Goal: Communication & Community: Ask a question

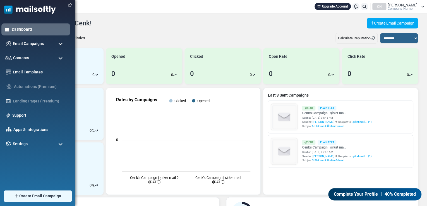
click at [24, 29] on link "Dashboard" at bounding box center [39, 29] width 55 height 6
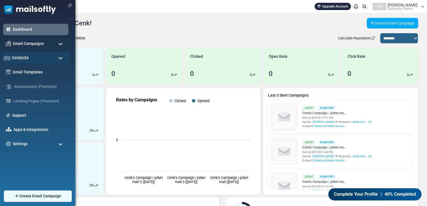
drag, startPoint x: 44, startPoint y: 54, endPoint x: 42, endPoint y: 61, distance: 6.9
click at [44, 54] on div "Contacts" at bounding box center [35, 58] width 69 height 12
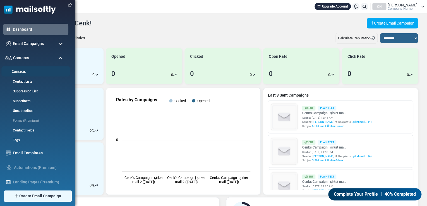
click at [31, 72] on link "Contacts" at bounding box center [34, 71] width 67 height 5
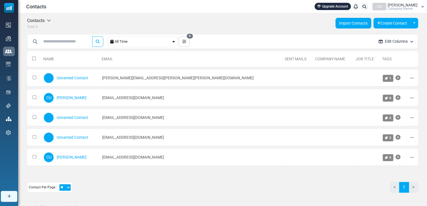
click at [357, 23] on link "Import Contacts" at bounding box center [353, 23] width 36 height 11
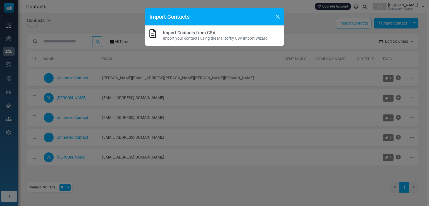
click at [214, 29] on div "Import Contacts from CSV Import your contacts using the Mailsoftly CSV Import W…" at bounding box center [214, 36] width 139 height 20
click at [273, 15] on div "Import Contacts" at bounding box center [214, 17] width 139 height 18
click at [283, 15] on div "Import Contacts" at bounding box center [214, 17] width 139 height 18
click at [278, 17] on button "Close" at bounding box center [277, 17] width 8 height 8
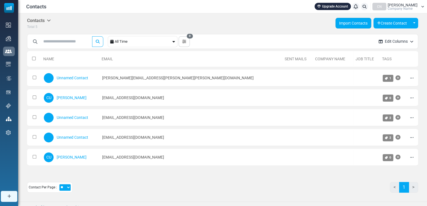
click at [349, 26] on link "Import Contacts" at bounding box center [353, 23] width 36 height 11
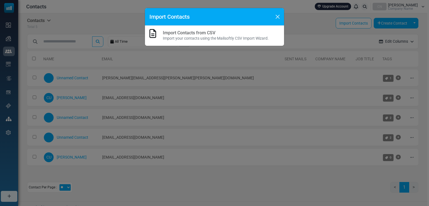
click at [225, 39] on p "Import your contacts using the Mailsoftly CSV Import Wizard." at bounding box center [216, 38] width 106 height 6
click at [183, 38] on p "Import your contacts using the Mailsoftly CSV Import Wizard." at bounding box center [216, 38] width 106 height 6
click at [156, 36] on icon at bounding box center [152, 33] width 7 height 9
click at [153, 33] on icon at bounding box center [152, 33] width 7 height 9
drag, startPoint x: 153, startPoint y: 33, endPoint x: 174, endPoint y: 34, distance: 21.2
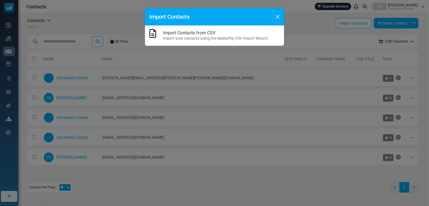
click at [153, 32] on icon at bounding box center [152, 33] width 7 height 9
click at [194, 36] on p "Import your contacts using the Mailsoftly CSV Import Wizard." at bounding box center [216, 38] width 106 height 6
click at [197, 30] on link "Import Contacts from CSV" at bounding box center [189, 32] width 52 height 5
click at [197, 30] on div at bounding box center [214, 103] width 429 height 206
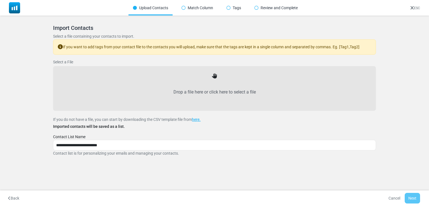
click at [206, 83] on label "Drop a file here or click here to select a file" at bounding box center [214, 92] width 310 height 25
click at [0, 0] on input "Drop a file here or click here to select a file" at bounding box center [0, 0] width 0 height 0
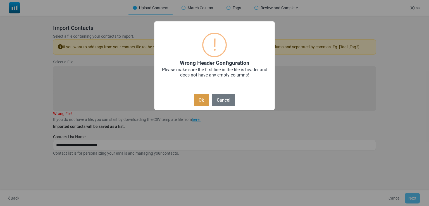
click at [204, 99] on button "Ok" at bounding box center [201, 100] width 15 height 13
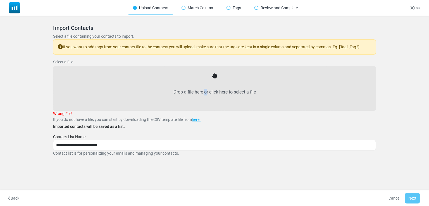
click at [203, 91] on label "Drop a file here or click here to select a file" at bounding box center [214, 92] width 310 height 25
click at [202, 88] on label "Drop a file here or click here to select a file" at bounding box center [214, 92] width 310 height 25
click at [0, 0] on input "Drop a file here or click here to select a file" at bounding box center [0, 0] width 0 height 0
click at [64, 114] on span "Wrong File!" at bounding box center [62, 113] width 19 height 4
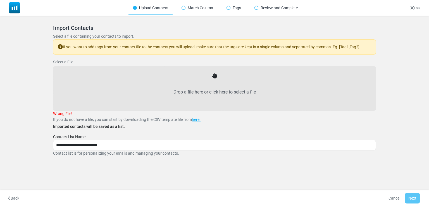
click at [72, 114] on span "Wrong File!" at bounding box center [62, 113] width 19 height 4
drag, startPoint x: 72, startPoint y: 114, endPoint x: 54, endPoint y: 113, distance: 18.2
click at [54, 113] on span "Wrong File!" at bounding box center [62, 113] width 19 height 4
copy div "Wrong File!"
click at [190, 92] on label "Drop a file here or click here to select a file" at bounding box center [214, 92] width 310 height 25
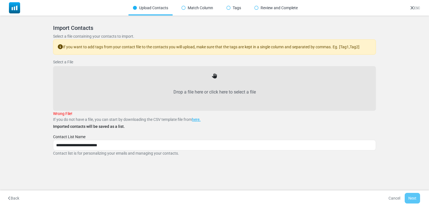
click at [0, 0] on input "Drop a file here or click here to select a file" at bounding box center [0, 0] width 0 height 0
click at [157, 90] on label "Drop a file here or click here to select a file" at bounding box center [214, 92] width 310 height 25
click at [0, 0] on input "Drop a file here or click here to select a file" at bounding box center [0, 0] width 0 height 0
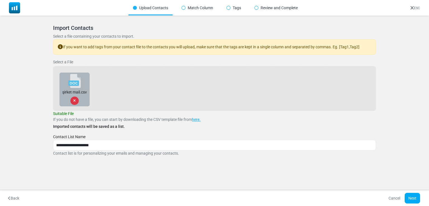
click at [75, 101] on icon at bounding box center [74, 100] width 3 height 3
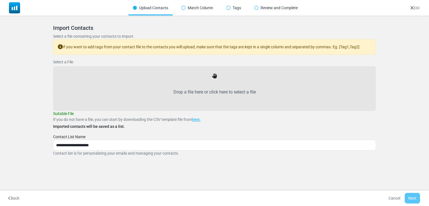
click at [171, 84] on label "Drop a file here or click here to select a file" at bounding box center [214, 92] width 310 height 25
click at [0, 0] on input "Drop a file here or click here to select a file" at bounding box center [0, 0] width 0 height 0
type input "**********"
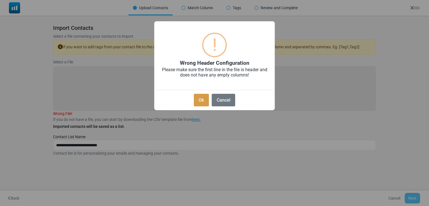
click at [198, 102] on button "Ok" at bounding box center [201, 100] width 15 height 13
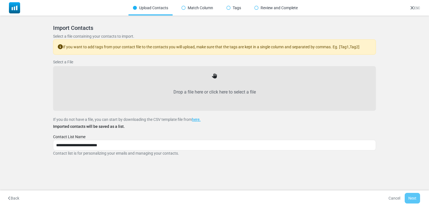
click at [172, 86] on label "Drop a file here or click here to select a file" at bounding box center [214, 92] width 310 height 25
click at [0, 0] on input "Drop a file here or click here to select a file" at bounding box center [0, 0] width 0 height 0
click at [211, 93] on label "Drop a file here or click here to select a file" at bounding box center [214, 92] width 310 height 25
click at [0, 0] on input "Drop a file here or click here to select a file" at bounding box center [0, 0] width 0 height 0
click at [198, 120] on link "here." at bounding box center [196, 119] width 9 height 4
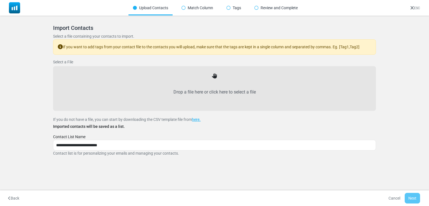
click at [192, 120] on p "If you do not have a file, you can start by downloading the CSV template file f…" at bounding box center [214, 120] width 322 height 6
click at [195, 120] on link "here." at bounding box center [196, 119] width 9 height 4
click at [244, 92] on label "Drop a file here or click here to select a file" at bounding box center [214, 92] width 310 height 25
click at [244, 91] on label "Drop a file here or click here to select a file" at bounding box center [214, 92] width 310 height 25
click at [0, 0] on input "Drop a file here or click here to select a file" at bounding box center [0, 0] width 0 height 0
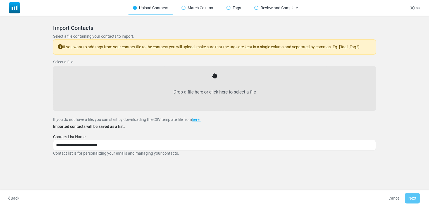
click at [206, 93] on label "Drop a file here or click here to select a file" at bounding box center [214, 92] width 310 height 25
click at [0, 0] on input "Drop a file here or click here to select a file" at bounding box center [0, 0] width 0 height 0
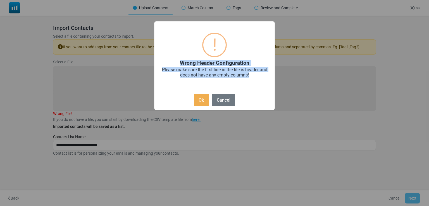
drag, startPoint x: 254, startPoint y: 76, endPoint x: 179, endPoint y: 59, distance: 77.4
click at [179, 59] on div "× ! Wrong Header Configuration Please make sure the first line in the file is h…" at bounding box center [214, 65] width 121 height 89
copy div "Wrong Header Configuration Please make sure the first line in the file is heade…"
click at [221, 104] on button "Cancel" at bounding box center [222, 100] width 23 height 13
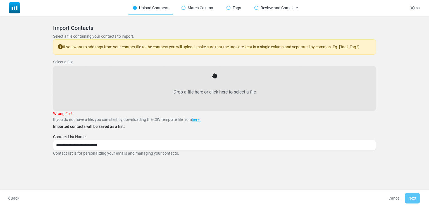
click at [210, 83] on label "Drop a file here or click here to select a file" at bounding box center [214, 92] width 310 height 25
click at [0, 0] on input "Drop a file here or click here to select a file" at bounding box center [0, 0] width 0 height 0
click at [193, 91] on label "Drop a file here or click here to select a file" at bounding box center [214, 92] width 310 height 25
click at [0, 0] on input "Drop a file here or click here to select a file" at bounding box center [0, 0] width 0 height 0
click at [119, 72] on div "Drop a file here or click here to select a file" at bounding box center [214, 88] width 322 height 45
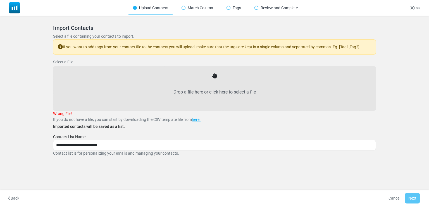
click at [211, 80] on label "Drop a file here or click here to select a file" at bounding box center [214, 92] width 310 height 25
click at [0, 0] on input "Drop a file here or click here to select a file" at bounding box center [0, 0] width 0 height 0
click at [192, 8] on div "Match Column" at bounding box center [197, 8] width 40 height 15
click at [186, 7] on div "Match Column" at bounding box center [197, 8] width 40 height 15
drag, startPoint x: 185, startPoint y: 7, endPoint x: 180, endPoint y: 20, distance: 14.3
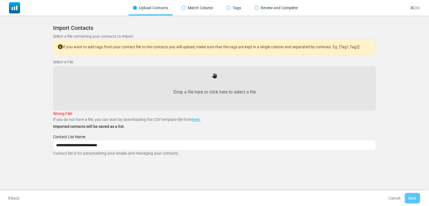
click at [185, 6] on div "Match Column" at bounding box center [197, 8] width 40 height 15
click at [242, 88] on label "Drop a file here or click here to select a file" at bounding box center [214, 92] width 310 height 25
click at [0, 0] on input "Drop a file here or click here to select a file" at bounding box center [0, 0] width 0 height 0
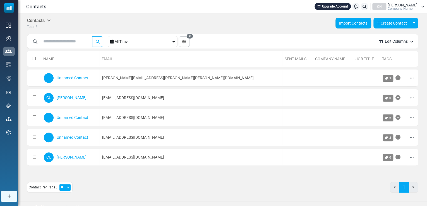
click at [345, 23] on link "Import Contacts" at bounding box center [353, 23] width 36 height 11
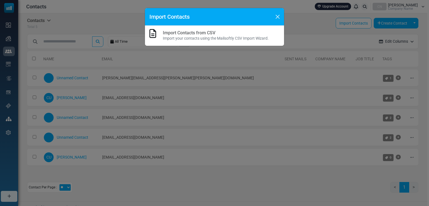
click at [218, 39] on p "Import your contacts using the Mailsoftly CSV Import Wizard." at bounding box center [216, 38] width 106 height 6
click at [156, 37] on div "Import Contacts from CSV Import your contacts using the Mailsoftly CSV Import W…" at bounding box center [214, 35] width 130 height 11
click at [152, 33] on icon at bounding box center [152, 33] width 7 height 9
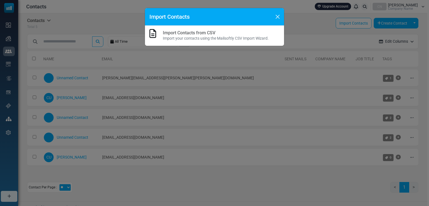
click at [166, 32] on link "Import Contacts from CSV" at bounding box center [189, 32] width 52 height 5
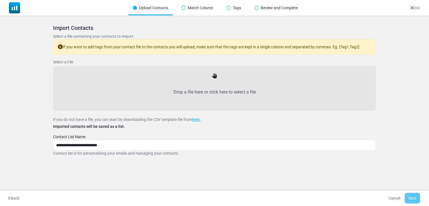
click at [203, 84] on label "Drop a file here or click here to select a file" at bounding box center [214, 92] width 310 height 25
click at [0, 0] on input "Drop a file here or click here to select a file" at bounding box center [0, 0] width 0 height 0
type input "**********"
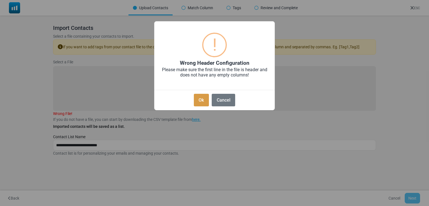
click at [203, 103] on button "Ok" at bounding box center [201, 100] width 15 height 13
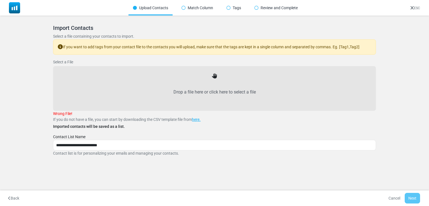
click at [205, 87] on label "Drop a file here or click here to select a file" at bounding box center [214, 92] width 310 height 25
click at [0, 0] on input "Drop a file here or click here to select a file" at bounding box center [0, 0] width 0 height 0
click at [228, 73] on div "Drop a file here or click here to select a file" at bounding box center [214, 88] width 310 height 32
click at [209, 91] on label "Drop a file here or click here to select a file" at bounding box center [214, 92] width 310 height 25
click at [0, 0] on input "Drop a file here or click here to select a file" at bounding box center [0, 0] width 0 height 0
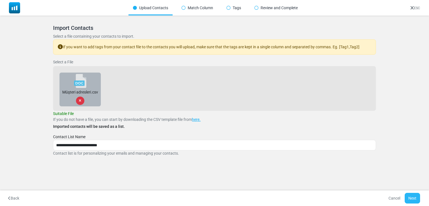
click at [410, 196] on button "Next" at bounding box center [411, 198] width 15 height 11
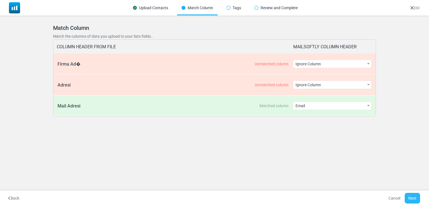
click at [412, 199] on button "Next" at bounding box center [411, 198] width 15 height 11
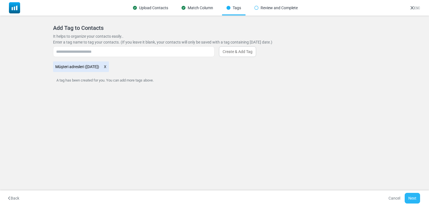
click at [413, 196] on button "Next" at bounding box center [411, 198] width 15 height 11
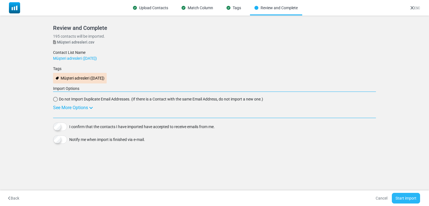
click at [413, 194] on button "Start import" at bounding box center [405, 198] width 28 height 11
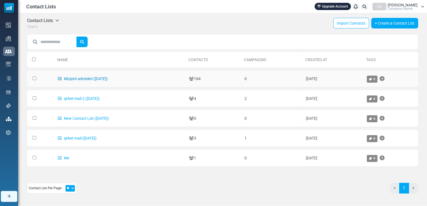
click at [90, 80] on link "Müşteri adresleri ([DATE])" at bounding box center [83, 78] width 50 height 4
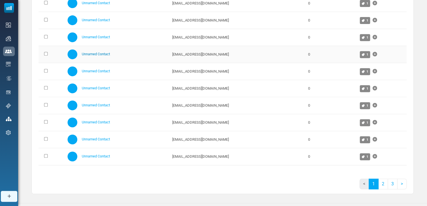
scroll to position [114, 0]
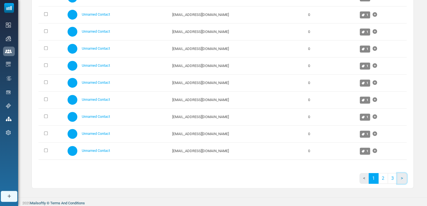
click at [405, 178] on link ">" at bounding box center [401, 178] width 9 height 11
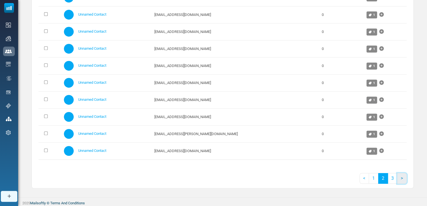
click at [405, 178] on link ">" at bounding box center [401, 178] width 9 height 11
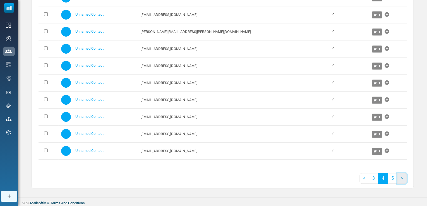
click at [405, 178] on link ">" at bounding box center [401, 178] width 9 height 11
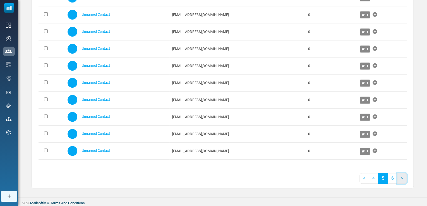
click at [405, 178] on link ">" at bounding box center [401, 178] width 9 height 11
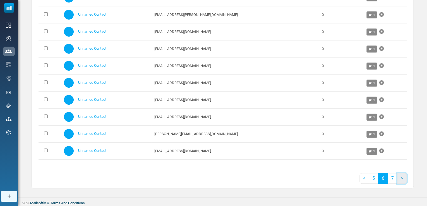
click at [405, 178] on link ">" at bounding box center [401, 178] width 9 height 11
click at [402, 176] on link ">" at bounding box center [401, 178] width 9 height 11
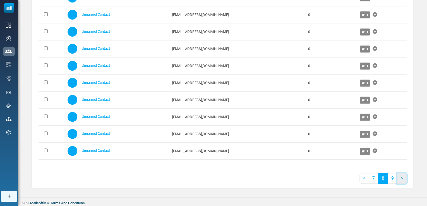
click at [402, 176] on link ">" at bounding box center [401, 178] width 9 height 11
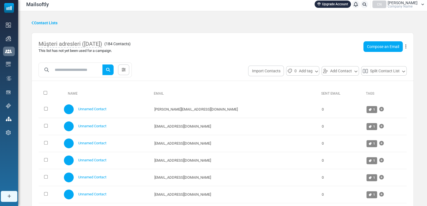
scroll to position [0, 0]
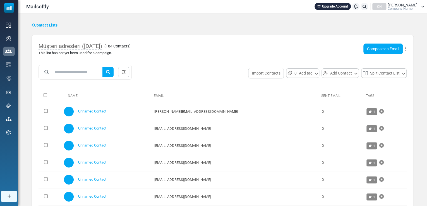
click at [368, 45] on link "Compose an Email" at bounding box center [382, 49] width 39 height 11
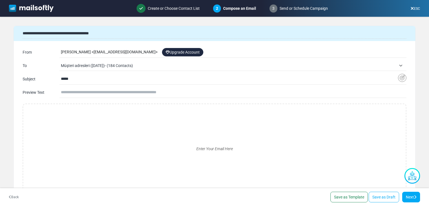
click at [181, 79] on input "*****" at bounding box center [229, 79] width 337 height 11
click at [180, 82] on input "*****" at bounding box center [229, 79] width 337 height 11
click at [74, 110] on div "Enter Your Email Here" at bounding box center [214, 149] width 373 height 80
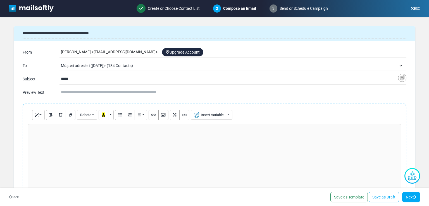
click at [60, 130] on p at bounding box center [214, 130] width 367 height 6
click at [61, 131] on p at bounding box center [214, 130] width 367 height 6
paste div
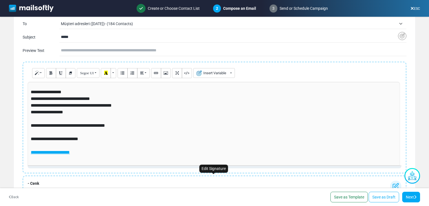
scroll to position [42, 0]
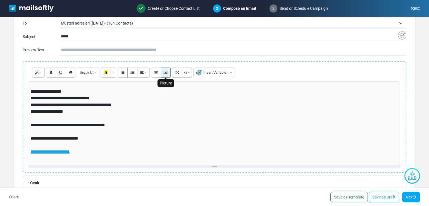
click at [166, 72] on icon "Picture" at bounding box center [166, 72] width 4 height 4
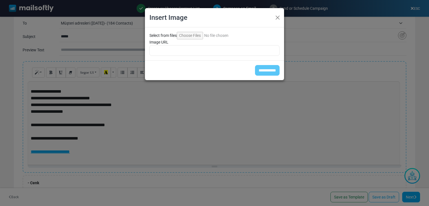
click at [196, 33] on input "Select from files" at bounding box center [215, 36] width 76 height 8
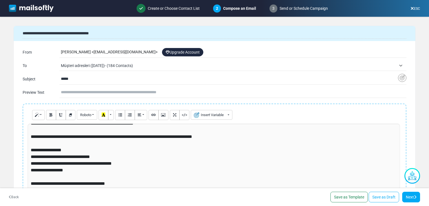
scroll to position [48, 0]
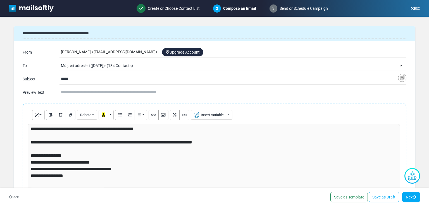
click at [91, 77] on input "*****" at bounding box center [229, 79] width 337 height 11
paste input "**********"
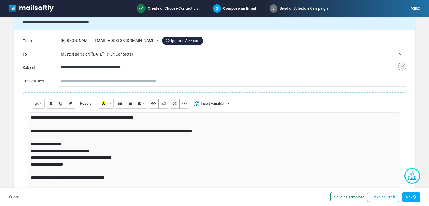
scroll to position [96, 0]
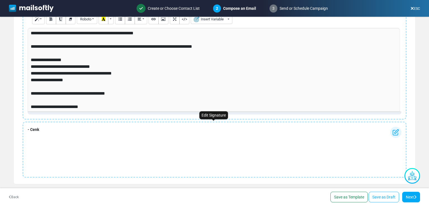
type input "**********"
click at [157, 141] on div "- Cenk" at bounding box center [214, 150] width 383 height 56
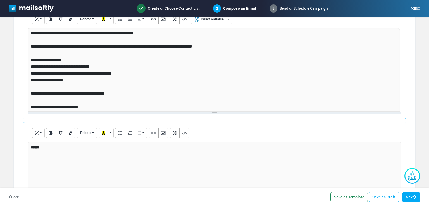
click at [127, 149] on div "******" at bounding box center [214, 183] width 373 height 84
click at [126, 151] on div "******" at bounding box center [214, 183] width 373 height 84
click at [126, 152] on div "******" at bounding box center [214, 183] width 373 height 84
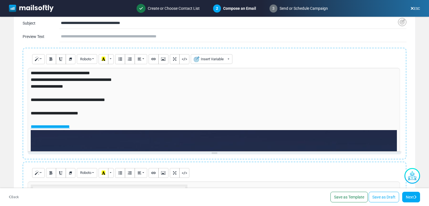
scroll to position [84, 0]
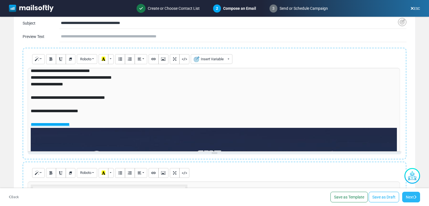
click at [408, 196] on link "Next" at bounding box center [411, 197] width 18 height 11
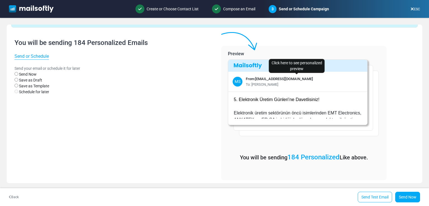
scroll to position [18, 0]
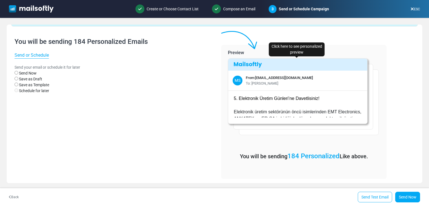
click at [285, 88] on div "MS From: [EMAIL_ADDRESS][DOMAIN_NAME] To: [PERSON_NAME]" at bounding box center [297, 81] width 139 height 20
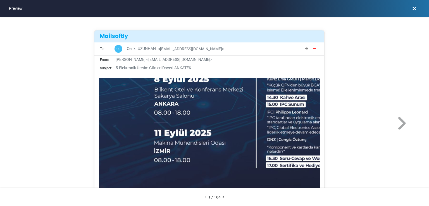
scroll to position [391, 0]
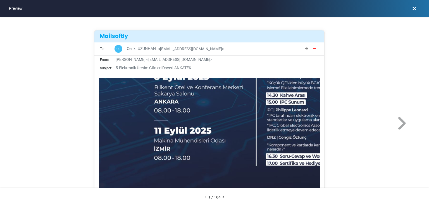
click at [298, 121] on img at bounding box center [282, 31] width 366 height 366
click at [294, 124] on img at bounding box center [282, 31] width 366 height 366
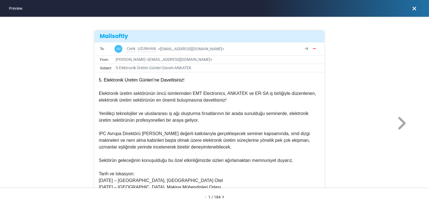
scroll to position [0, 0]
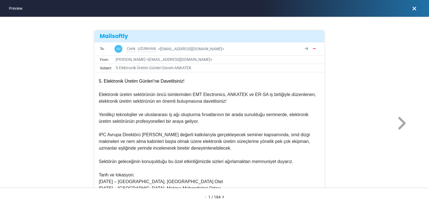
click at [372, 52] on div "To: CU [PERSON_NAME] < [EMAIL_ADDRESS][DOMAIN_NAME] > From: [PERSON_NAME] < [EM…" at bounding box center [214, 123] width 429 height 213
click at [413, 8] on icon at bounding box center [414, 8] width 4 height 0
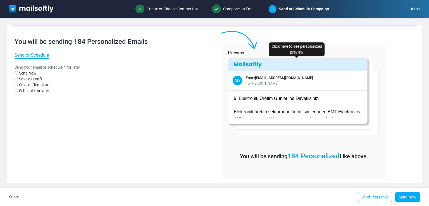
click at [295, 94] on div "5. Elektronik Üretim Günleri’ne Davetlisiniz! Elektronik üretim sektörünün öncü…" at bounding box center [298, 104] width 138 height 27
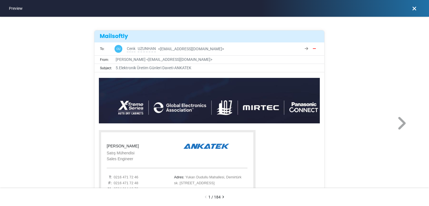
scroll to position [485, 0]
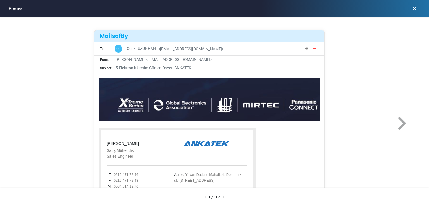
click at [415, 8] on icon at bounding box center [414, 8] width 4 height 0
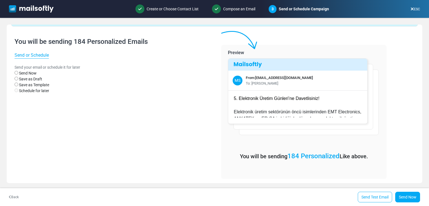
click at [14, 198] on link "Back" at bounding box center [14, 196] width 10 height 5
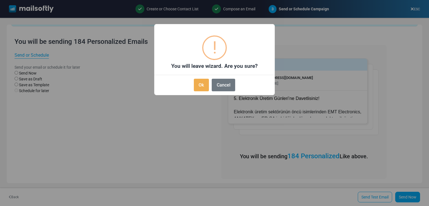
click at [200, 83] on button "Ok" at bounding box center [201, 85] width 15 height 13
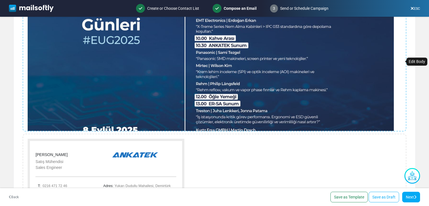
scroll to position [236, 0]
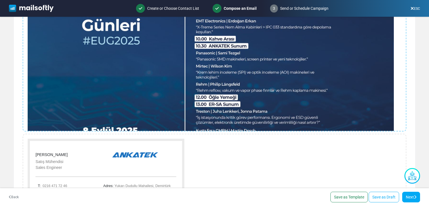
drag, startPoint x: 412, startPoint y: 63, endPoint x: 393, endPoint y: 68, distance: 19.8
click at [412, 64] on div "5. Elektronik Üretim Günleri’ne Davetlisiniz! Elektronik üretim sektörünün öncü…" at bounding box center [214, 104] width 401 height 225
drag, startPoint x: 358, startPoint y: 73, endPoint x: 357, endPoint y: 76, distance: 3.6
click at [357, 76] on img at bounding box center [211, 85] width 366 height 366
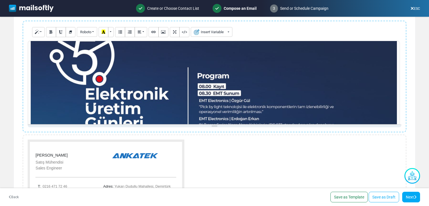
scroll to position [251, 0]
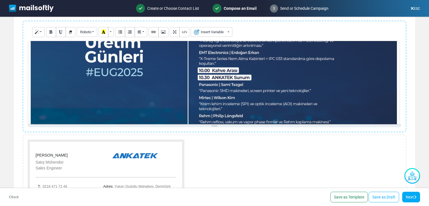
click at [273, 88] on div "**********" at bounding box center [214, 83] width 373 height 84
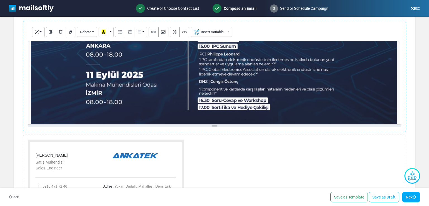
scroll to position [419, 0]
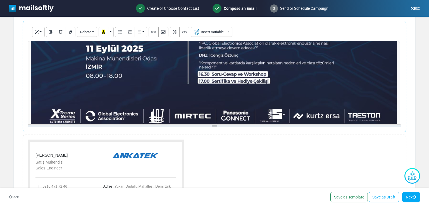
click at [273, 84] on div "**********" at bounding box center [214, 83] width 373 height 84
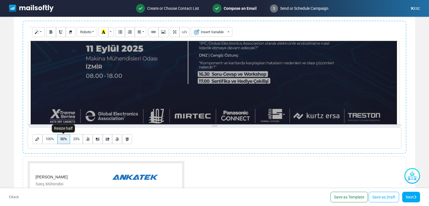
click at [67, 140] on button "50%" at bounding box center [63, 139] width 13 height 10
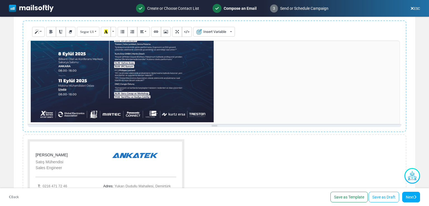
scroll to position [248, 0]
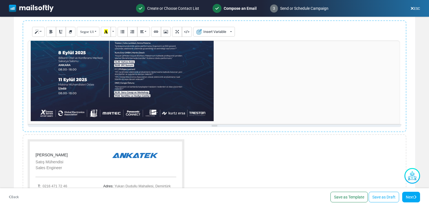
click at [410, 193] on link "Next" at bounding box center [411, 197] width 18 height 11
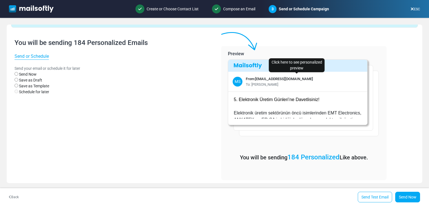
scroll to position [18, 0]
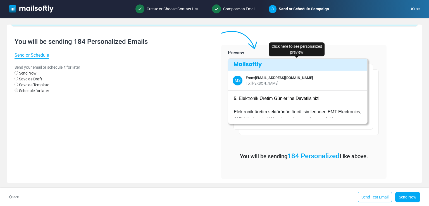
click at [271, 98] on span "5. Elektronik Üretim Günleri’ne Davetlisiniz!" at bounding box center [277, 98] width 86 height 5
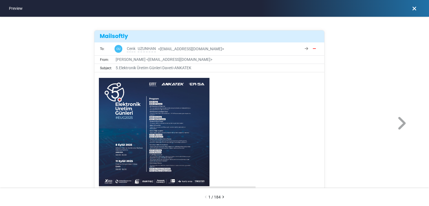
scroll to position [163, 0]
click at [198, 129] on img at bounding box center [154, 131] width 110 height 110
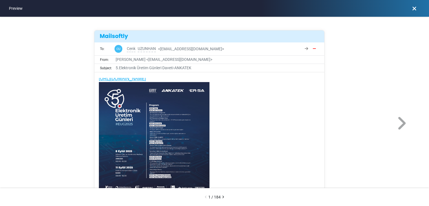
scroll to position [218, 0]
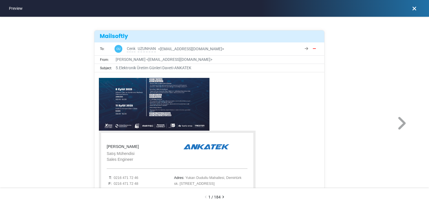
click at [412, 8] on icon at bounding box center [414, 8] width 4 height 0
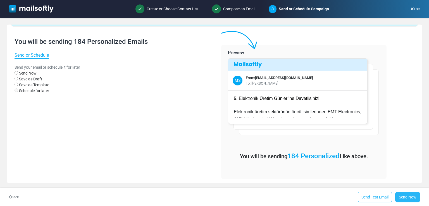
click at [403, 195] on link "Send Now" at bounding box center [407, 197] width 25 height 11
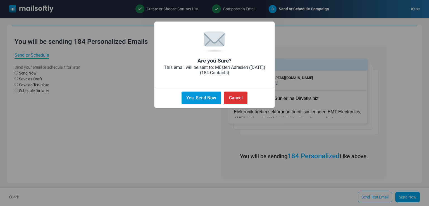
click at [201, 98] on button "Yes, Send Now" at bounding box center [201, 98] width 40 height 13
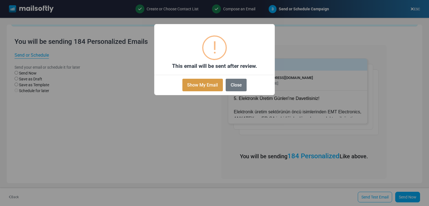
click at [195, 85] on button "Show My Email" at bounding box center [202, 85] width 40 height 13
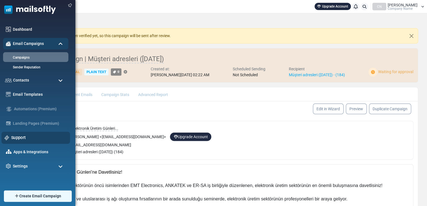
click at [15, 136] on link "Support" at bounding box center [39, 137] width 56 height 6
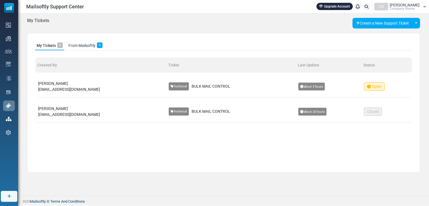
click at [169, 89] on div "Technical BULK MAIL CONTROL" at bounding box center [231, 86] width 124 height 8
click at [191, 84] on span "BULK MAIL CONTROL" at bounding box center [210, 86] width 39 height 6
click at [364, 85] on span "Open" at bounding box center [374, 86] width 21 height 8
click at [298, 83] on span "about 3 hours" at bounding box center [311, 87] width 27 height 8
click at [66, 92] on td "[PERSON_NAME] [EMAIL_ADDRESS][DOMAIN_NAME]" at bounding box center [100, 86] width 131 height 22
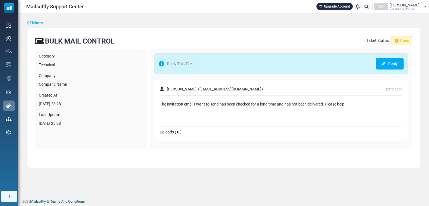
drag, startPoint x: 353, startPoint y: 101, endPoint x: 158, endPoint y: 98, distance: 194.5
click at [158, 98] on div "[PERSON_NAME] < [EMAIL_ADDRESS][DOMAIN_NAME] > [DATE] 23:28 The invitation emai…" at bounding box center [281, 110] width 254 height 61
copy div "The invitation email I want to send has been checked for a long time and has no…"
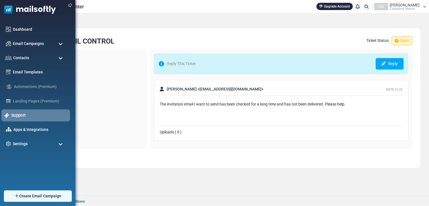
click at [28, 114] on link "Support" at bounding box center [39, 115] width 56 height 6
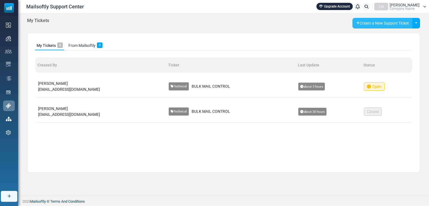
click at [382, 23] on button "Create a New Support Ticket" at bounding box center [382, 23] width 60 height 11
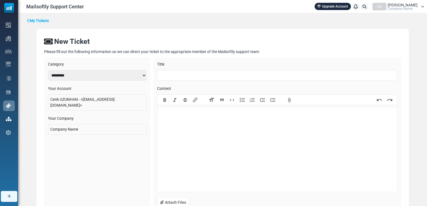
click at [187, 73] on input "text" at bounding box center [277, 75] width 240 height 11
type input "**********"
click at [187, 126] on trix-editor at bounding box center [276, 150] width 239 height 84
paste trix-editor "**********"
type trix-editor "**********"
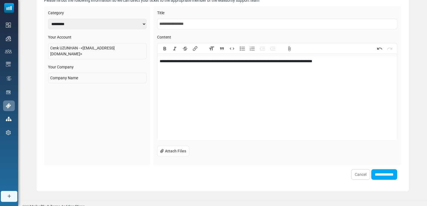
scroll to position [56, 0]
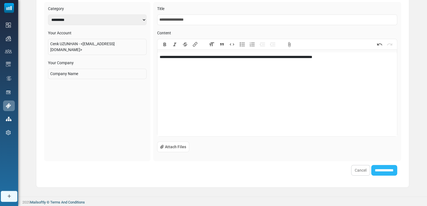
click at [377, 169] on input "**********" at bounding box center [384, 170] width 26 height 11
